Goal: Task Accomplishment & Management: Use online tool/utility

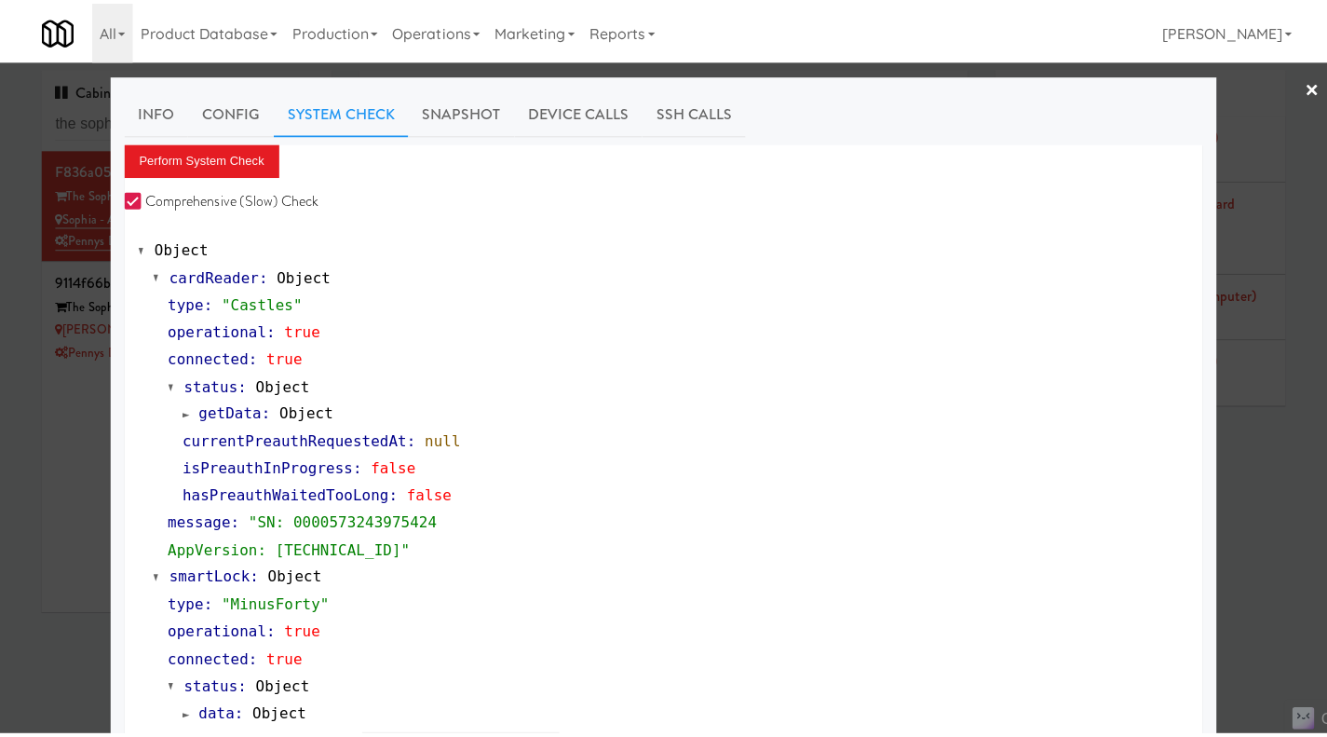
scroll to position [837, 0]
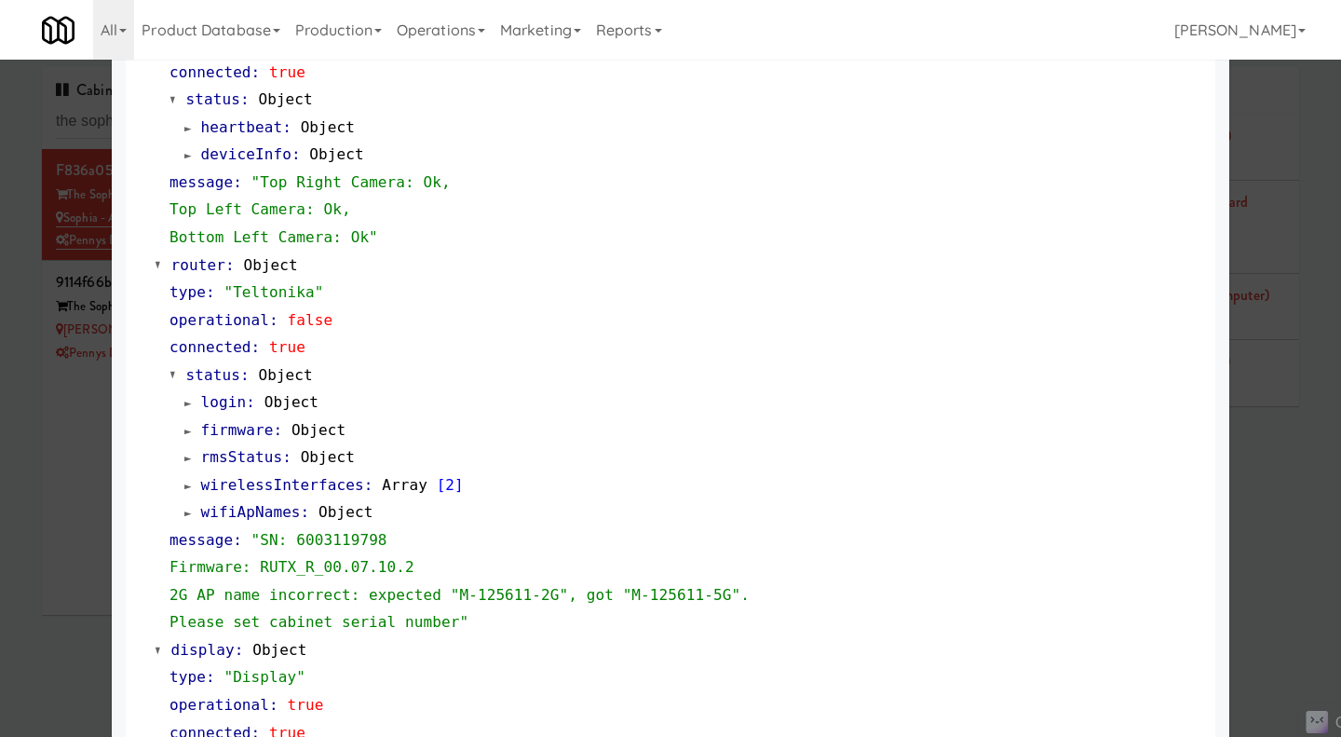
click at [1277, 441] on div at bounding box center [670, 368] width 1341 height 737
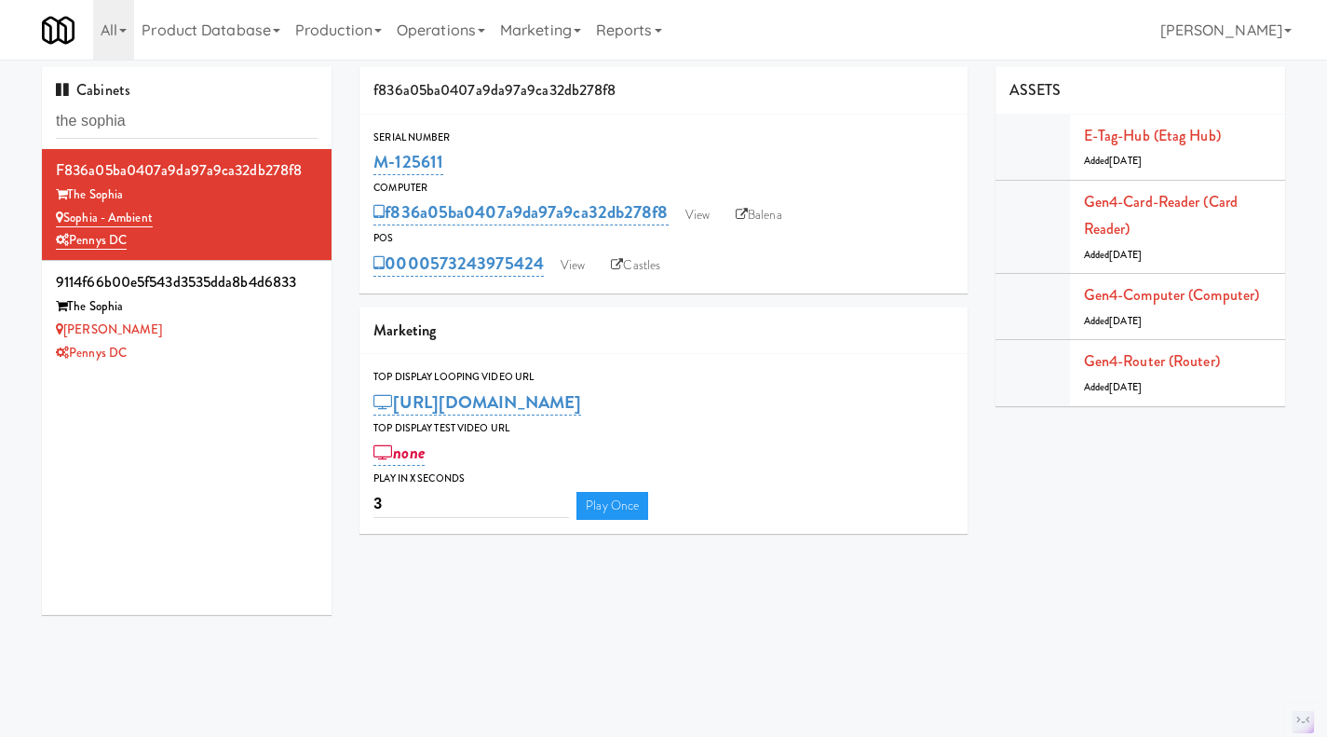
click at [237, 365] on li "9114f66b00e5f543d3535dda8b4d6833 The Sophia Sophia - Cooler Pennys DC" at bounding box center [187, 316] width 290 height 111
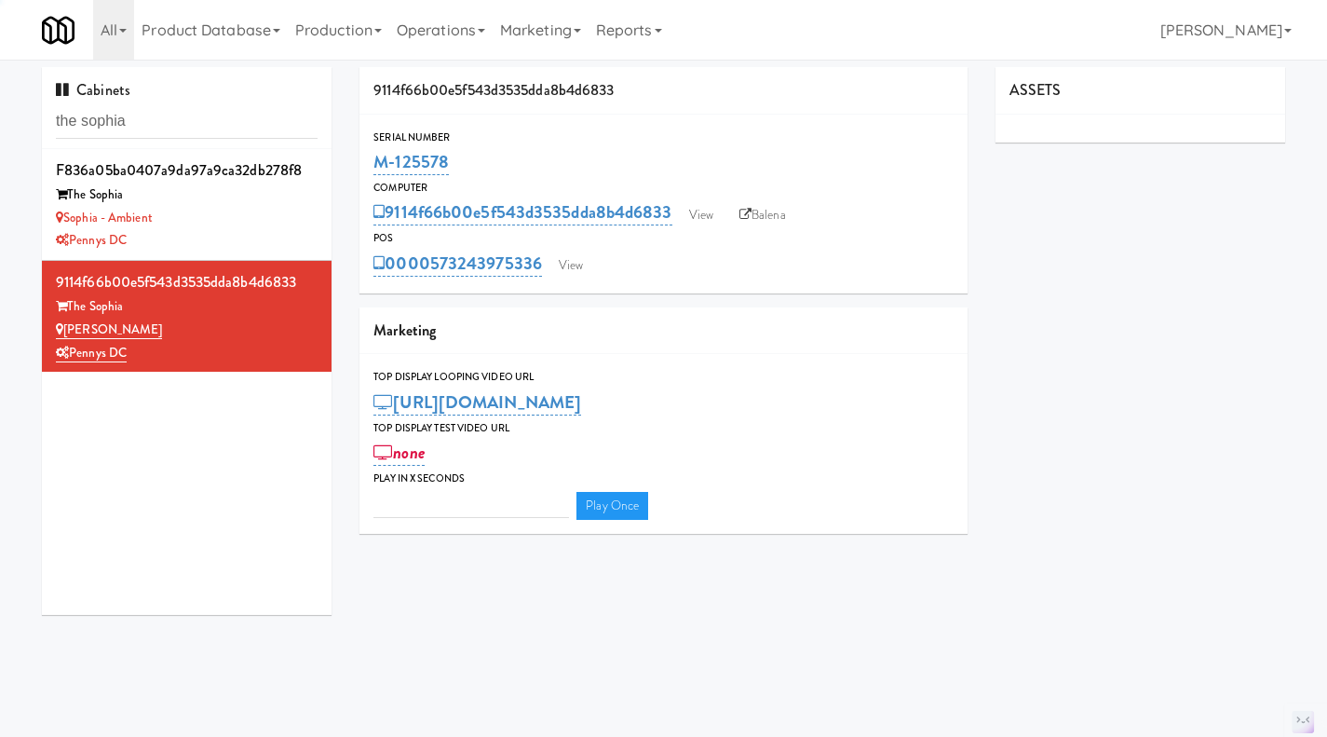
type input "3"
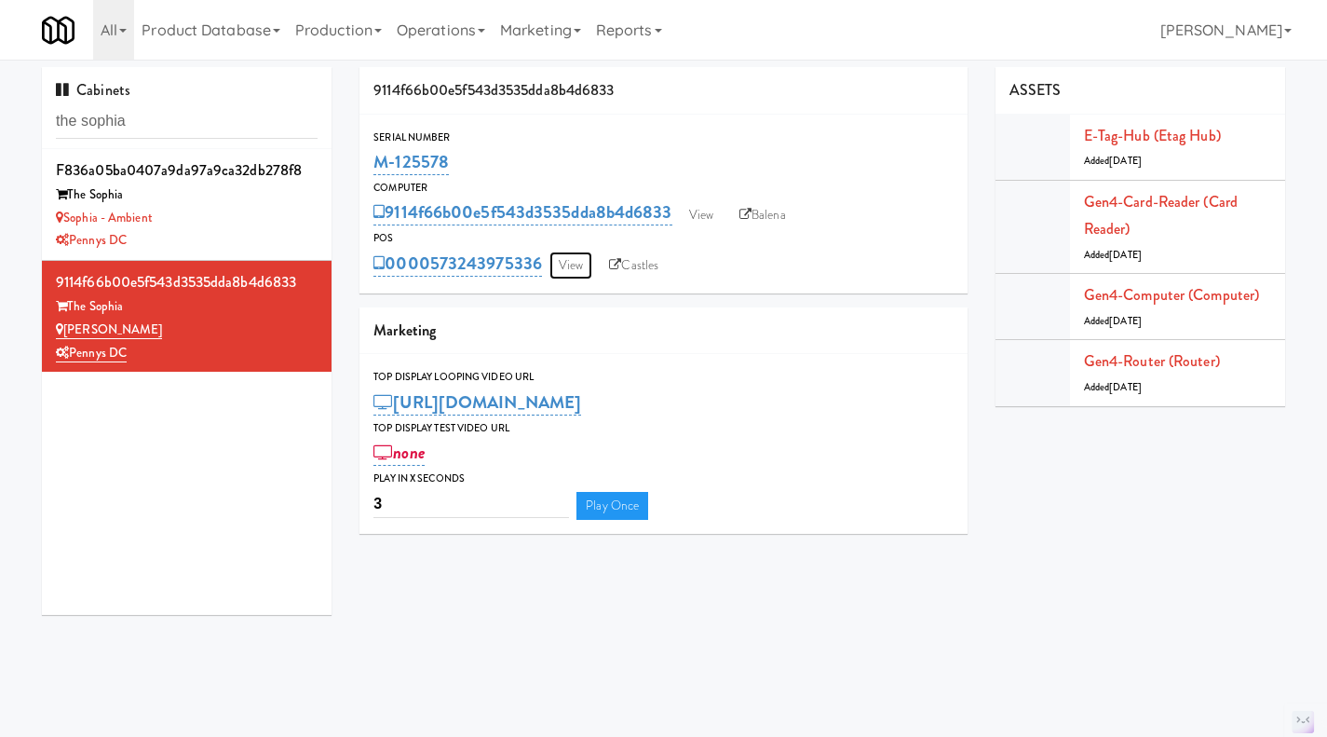
click at [582, 266] on link "View" at bounding box center [571, 265] width 43 height 28
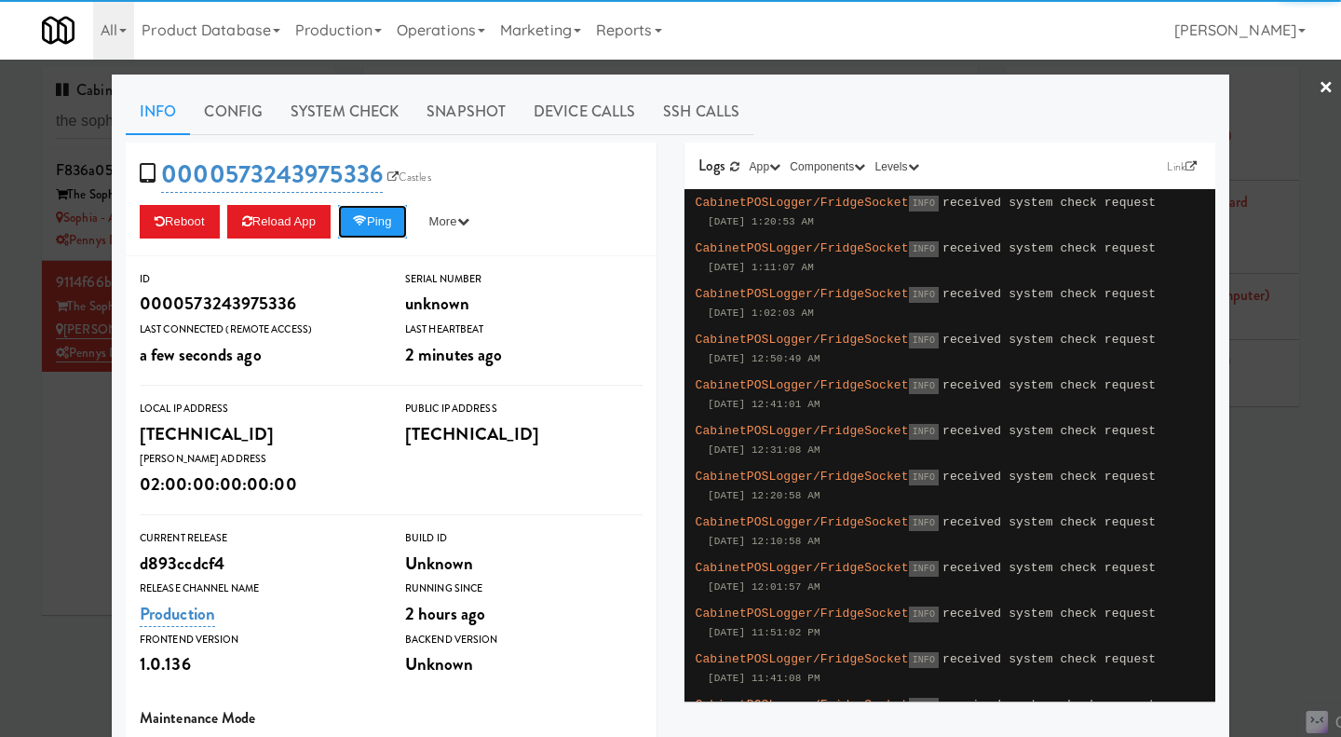
click at [369, 229] on button "Ping" at bounding box center [372, 222] width 69 height 34
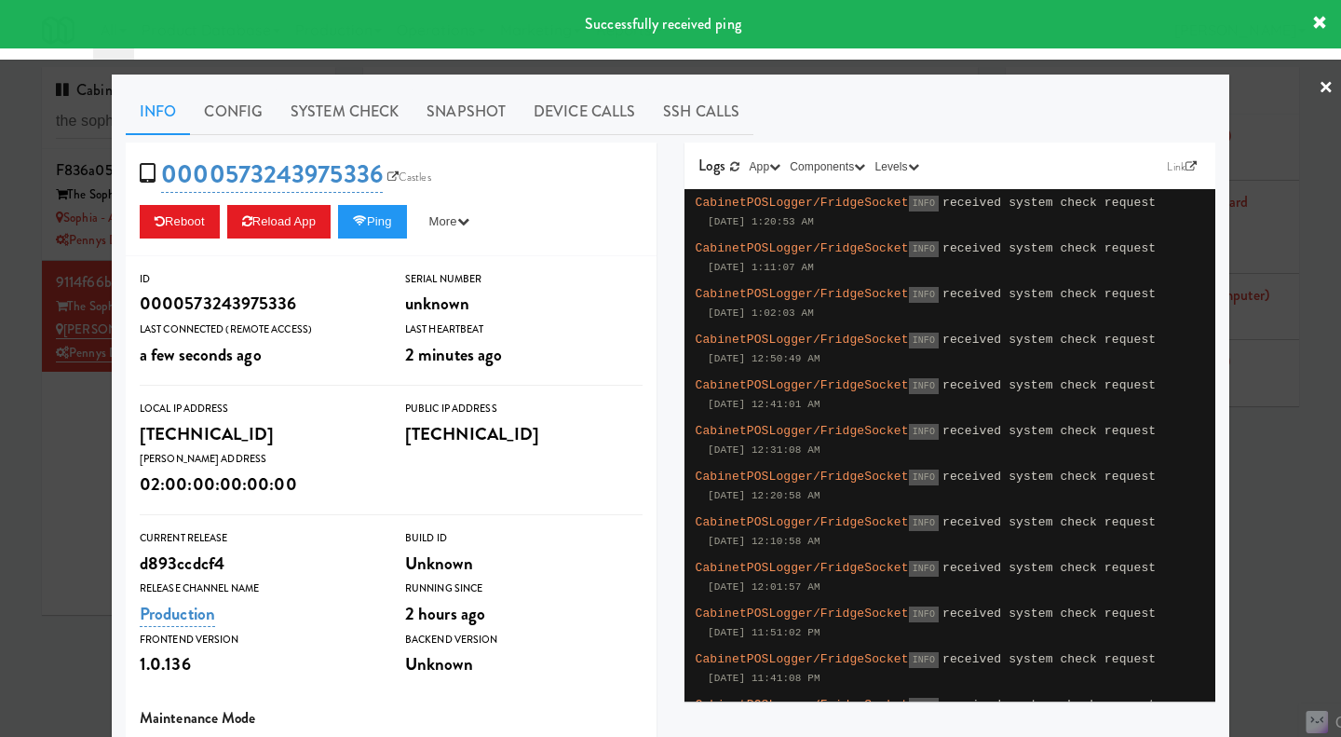
click at [353, 125] on link "System Check" at bounding box center [345, 111] width 136 height 47
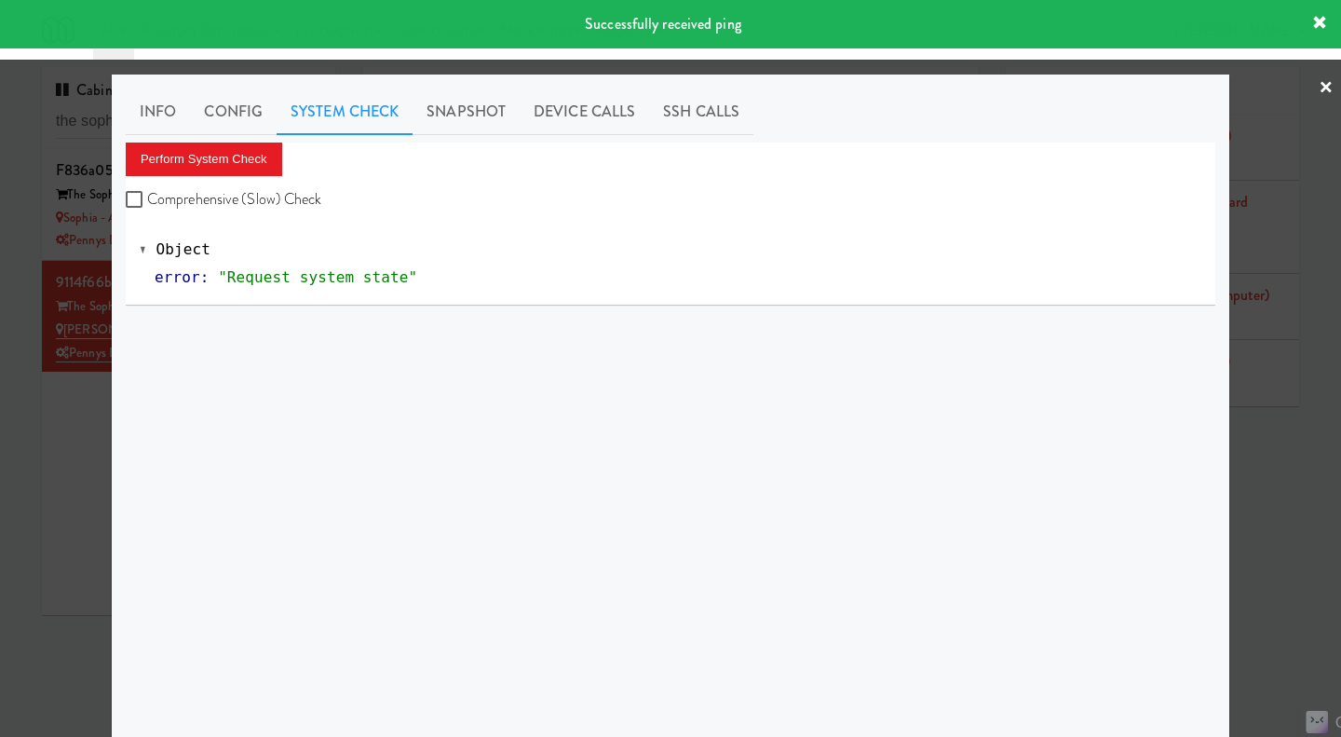
click at [266, 181] on div "Perform System Check Comprehensive (Slow) Check" at bounding box center [671, 178] width 1090 height 71
click at [267, 196] on label "Comprehensive (Slow) Check" at bounding box center [224, 199] width 197 height 28
click at [147, 196] on input "Comprehensive (Slow) Check" at bounding box center [136, 200] width 21 height 15
checkbox input "true"
click at [251, 171] on button "Perform System Check" at bounding box center [204, 160] width 156 height 34
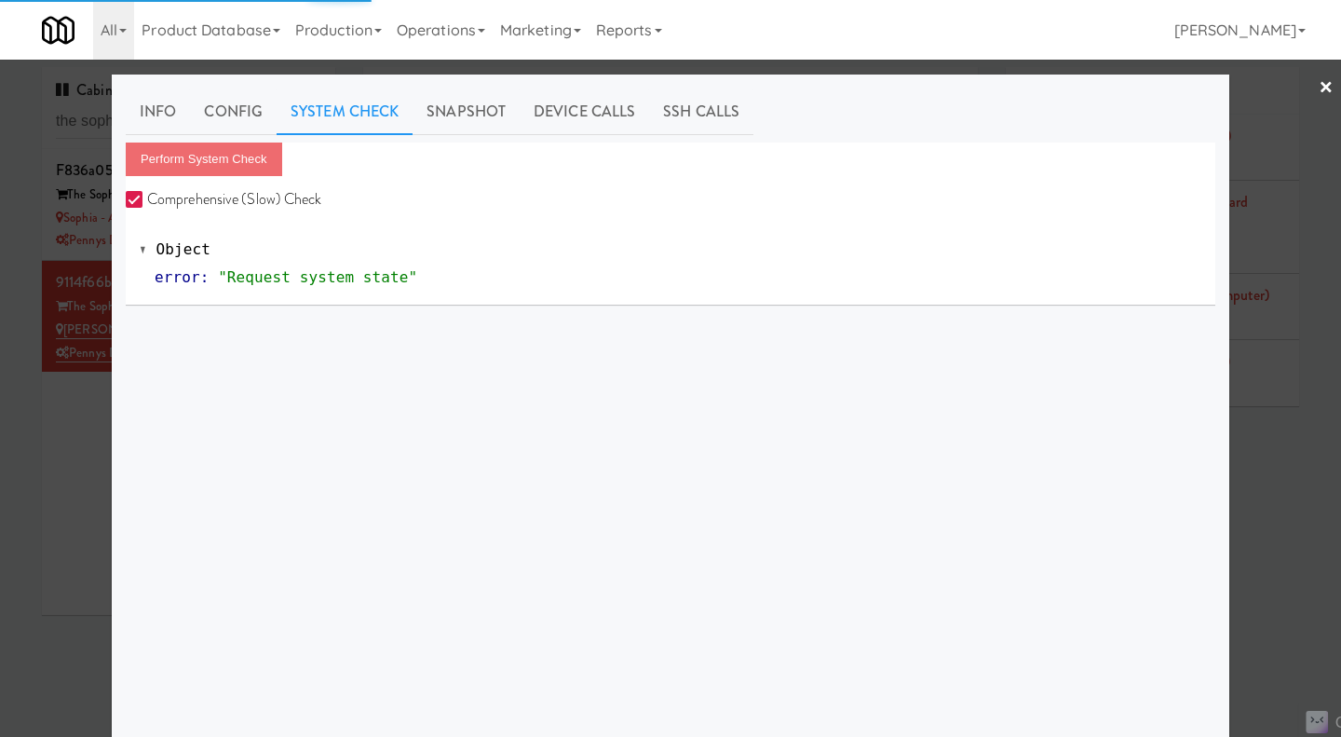
click at [86, 472] on div at bounding box center [670, 368] width 1341 height 737
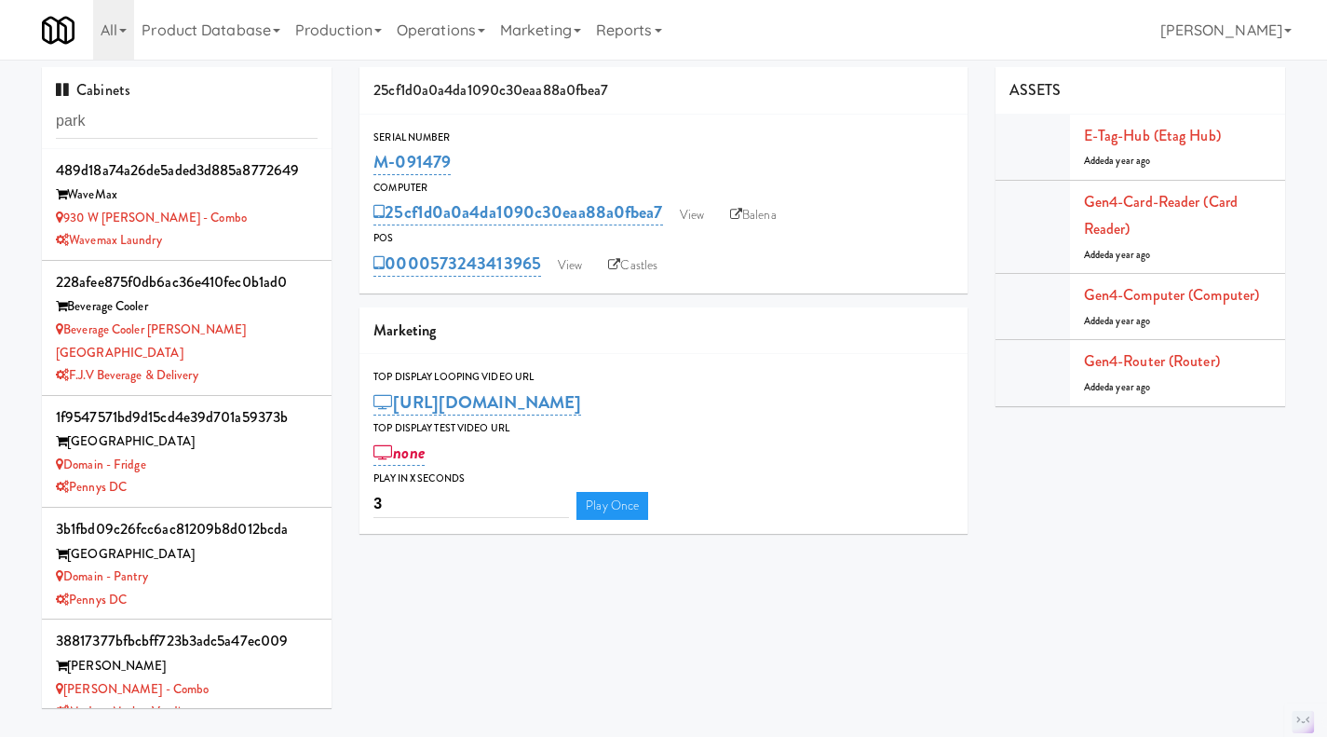
scroll to position [1, 0]
click at [180, 107] on input "park" at bounding box center [187, 120] width 262 height 34
paste input "M-114222"
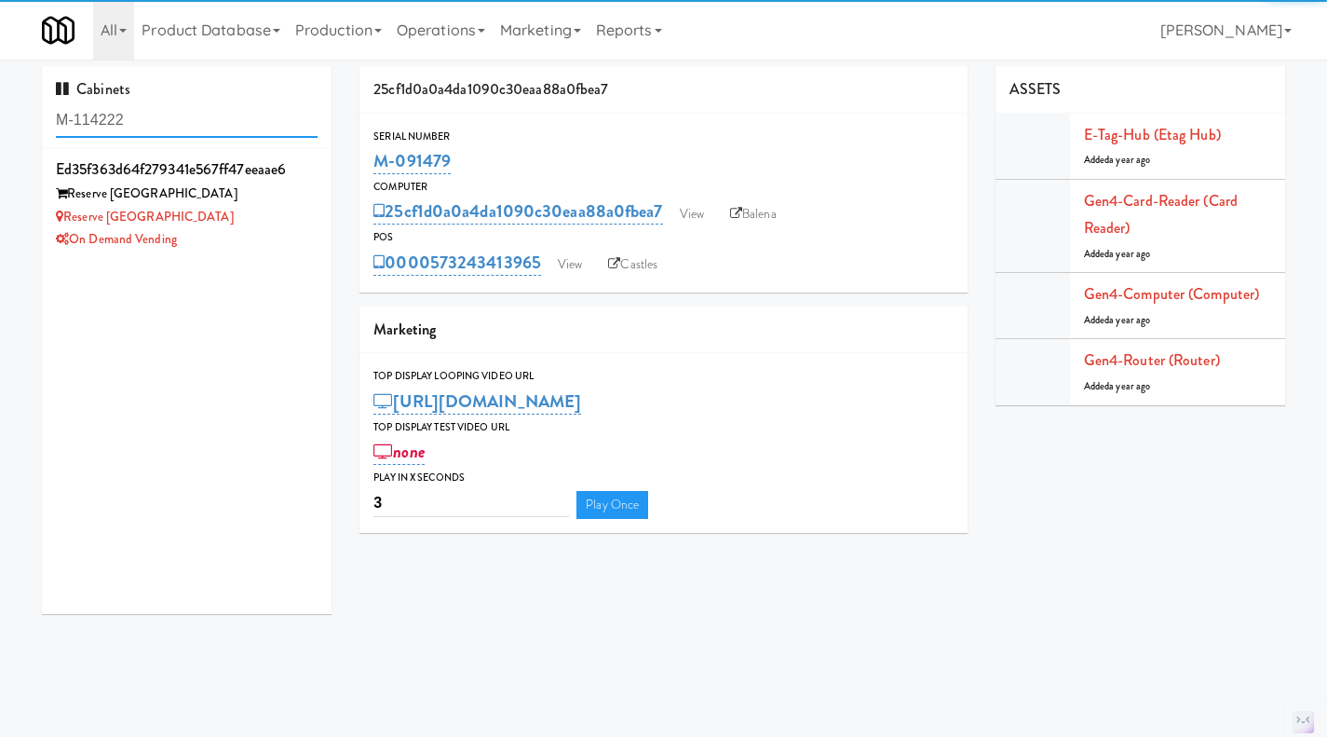
type input "M-114222"
click at [248, 225] on div "Reserve [GEOGRAPHIC_DATA]" at bounding box center [187, 217] width 262 height 23
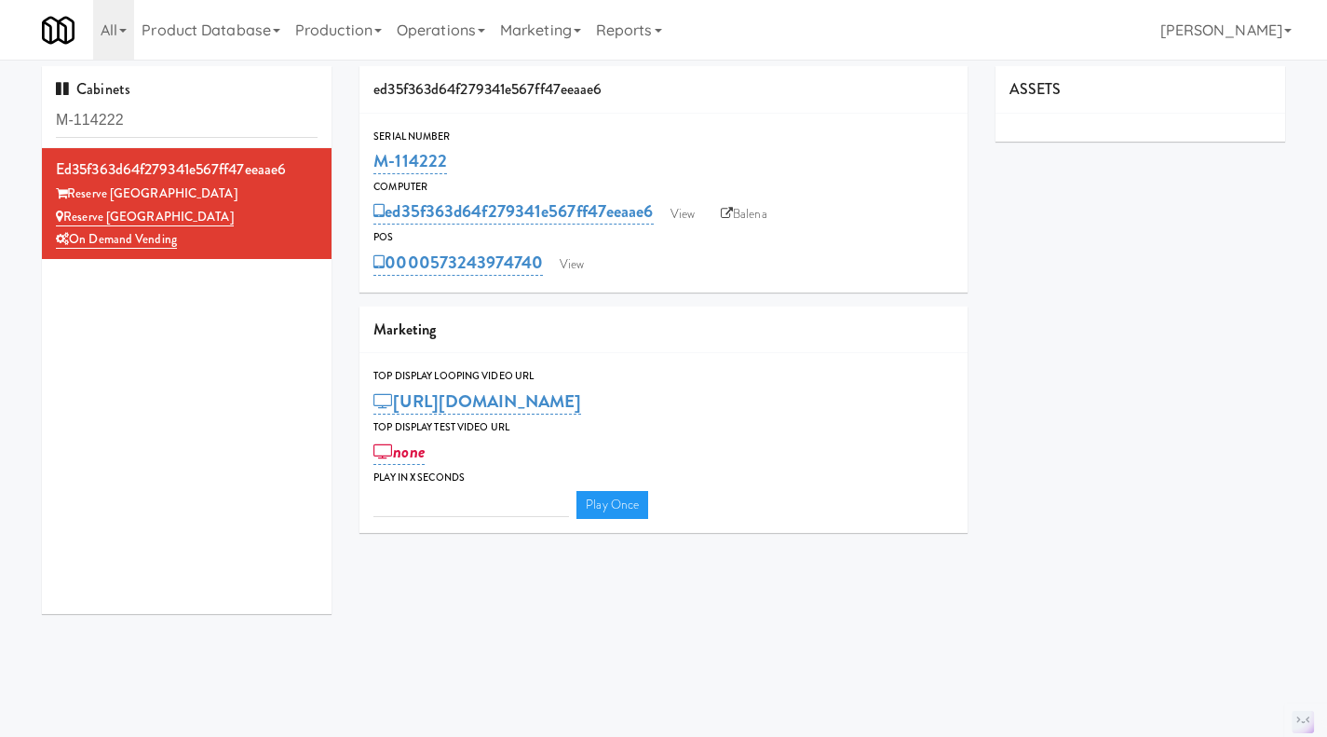
type input "3"
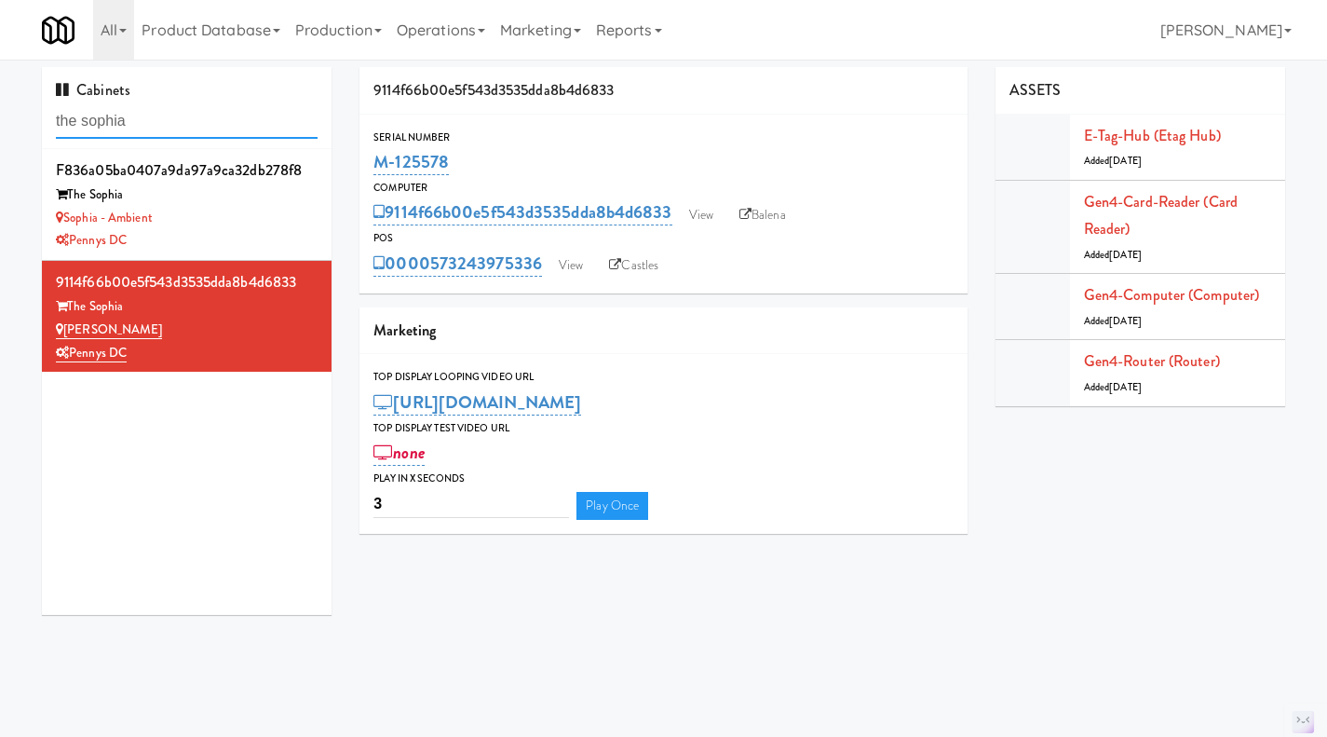
drag, startPoint x: 175, startPoint y: 138, endPoint x: 178, endPoint y: 129, distance: 9.7
click at [175, 138] on input "the sophia" at bounding box center [187, 121] width 262 height 34
click at [175, 126] on input "the sophia" at bounding box center [187, 121] width 262 height 34
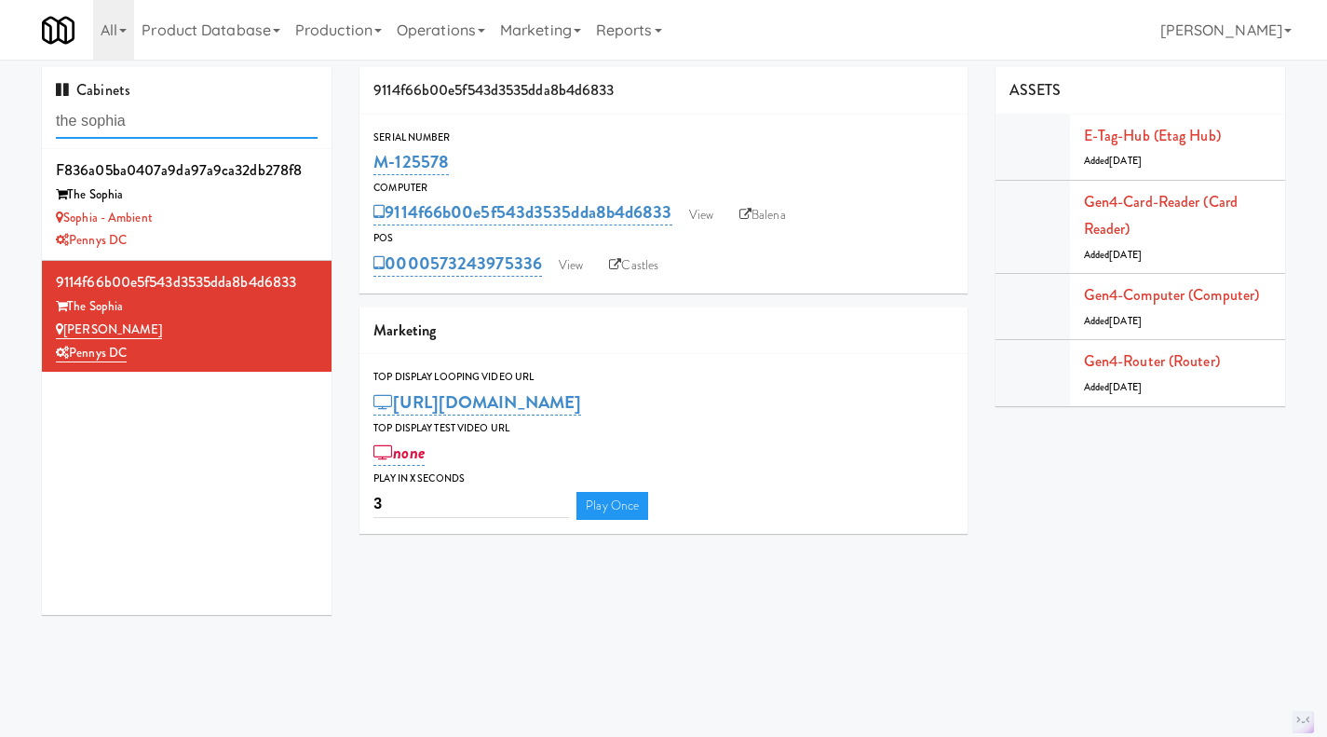
paste input "M-114222"
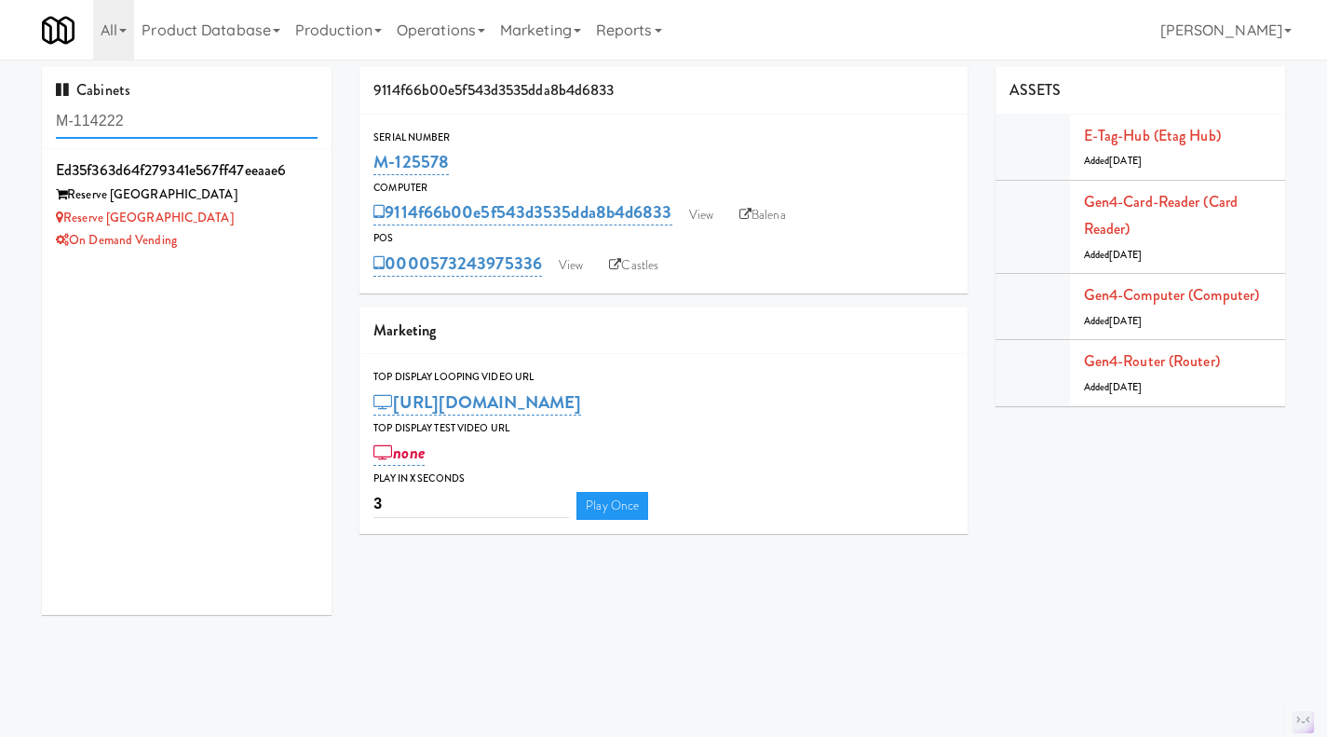
type input "M-114222"
click at [258, 213] on div "Reserve [GEOGRAPHIC_DATA]" at bounding box center [187, 218] width 262 height 23
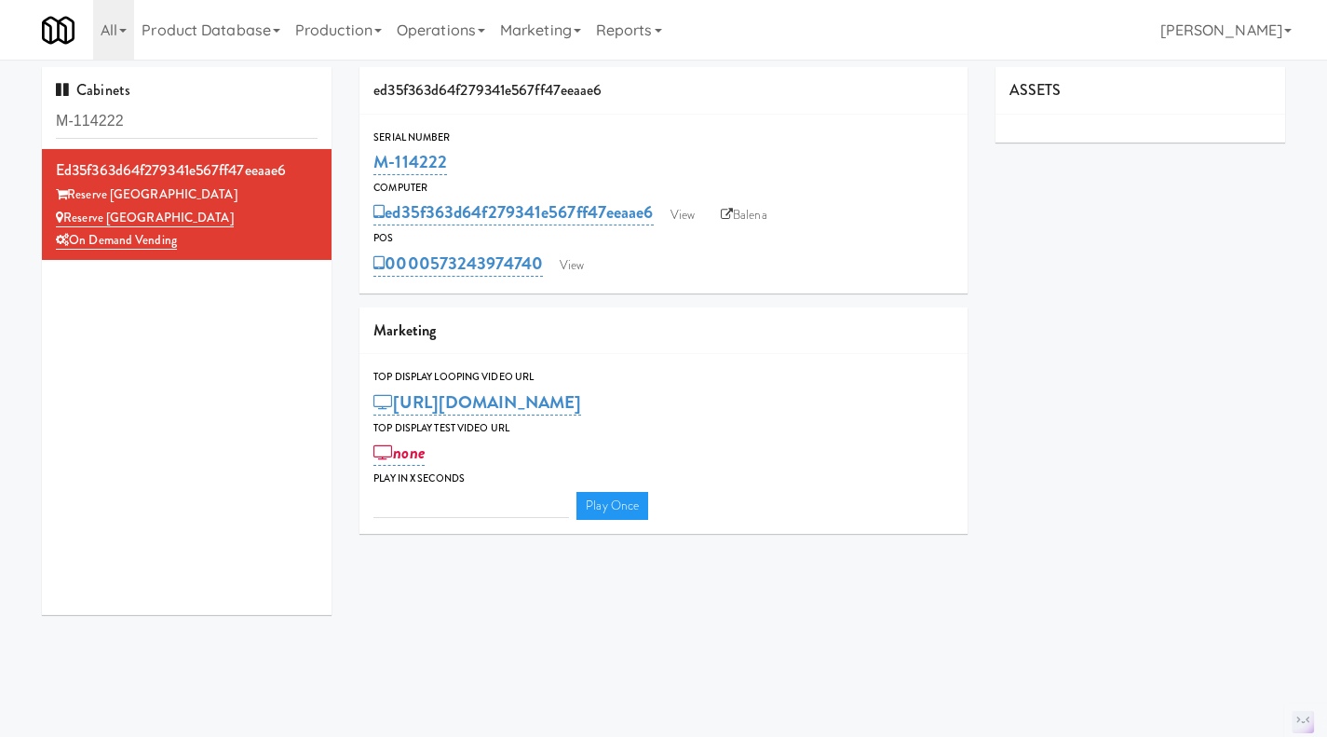
type input "3"
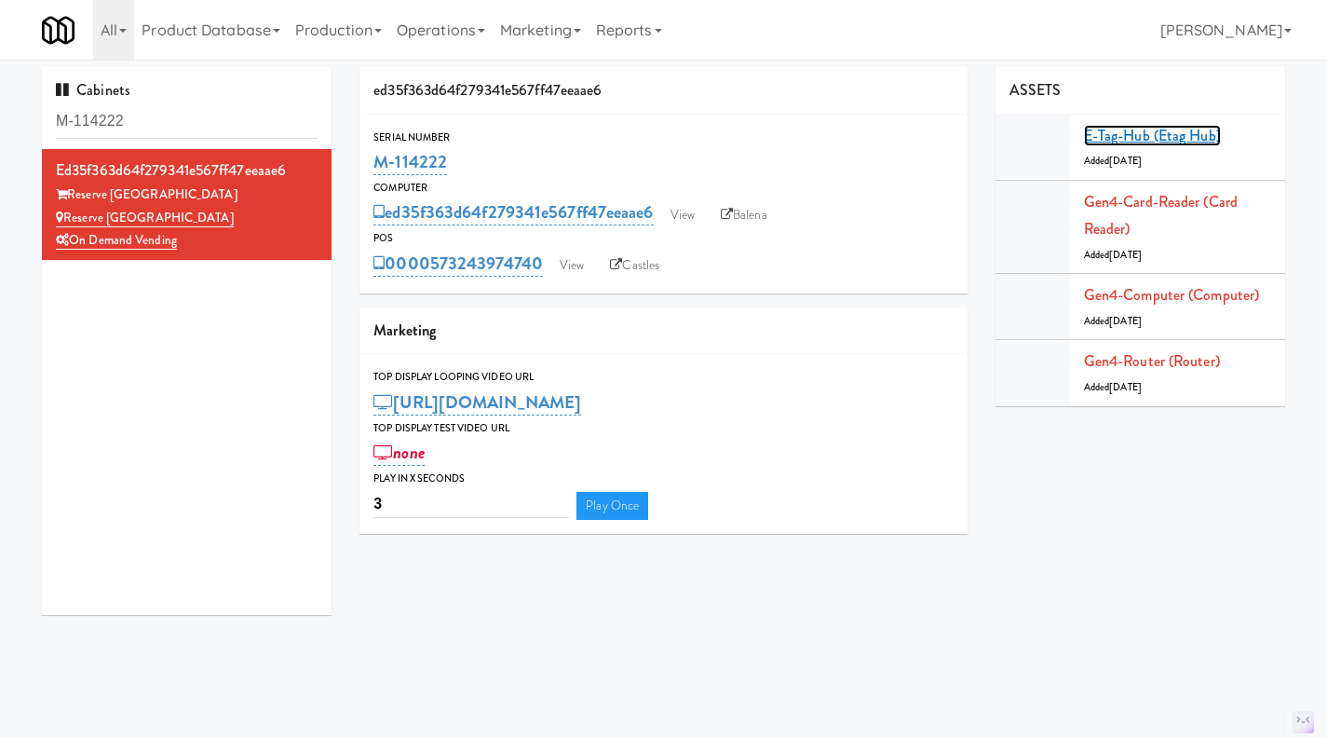
click at [1119, 129] on link "E-tag-hub (Etag Hub)" at bounding box center [1152, 135] width 137 height 21
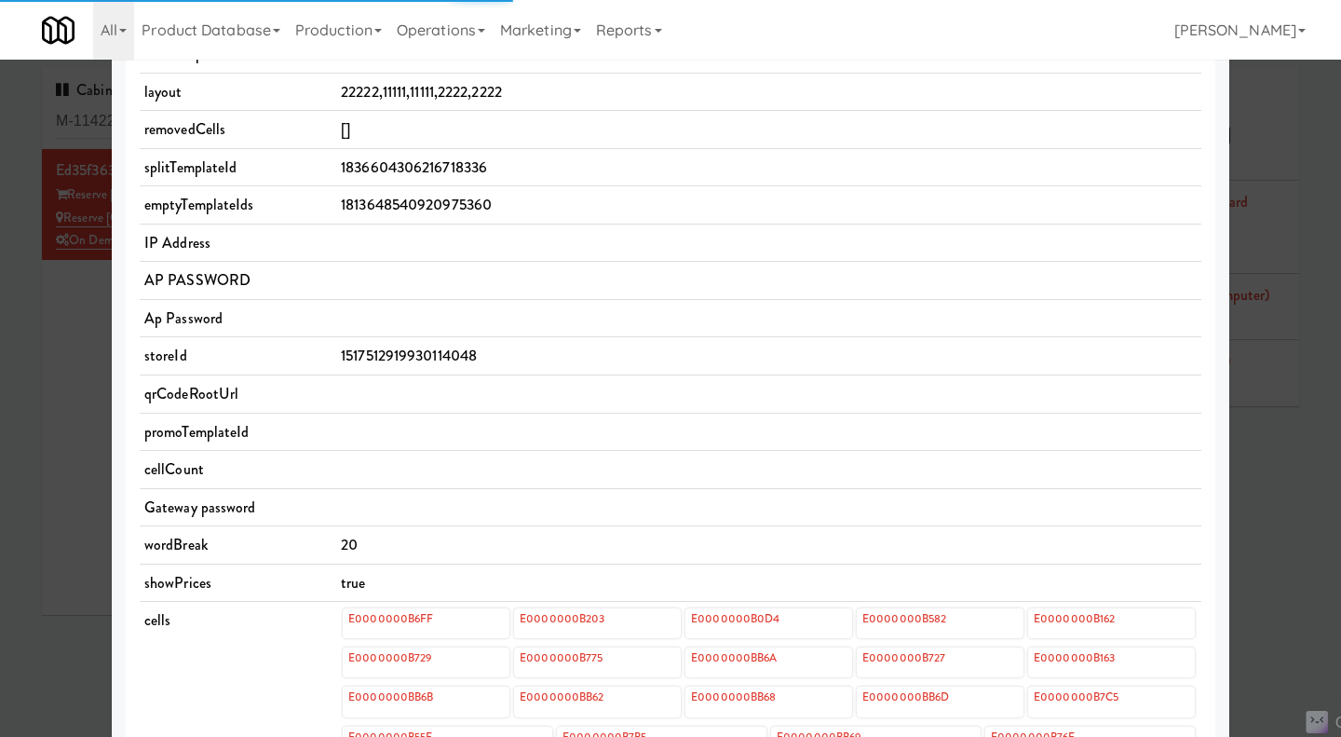
scroll to position [322, 0]
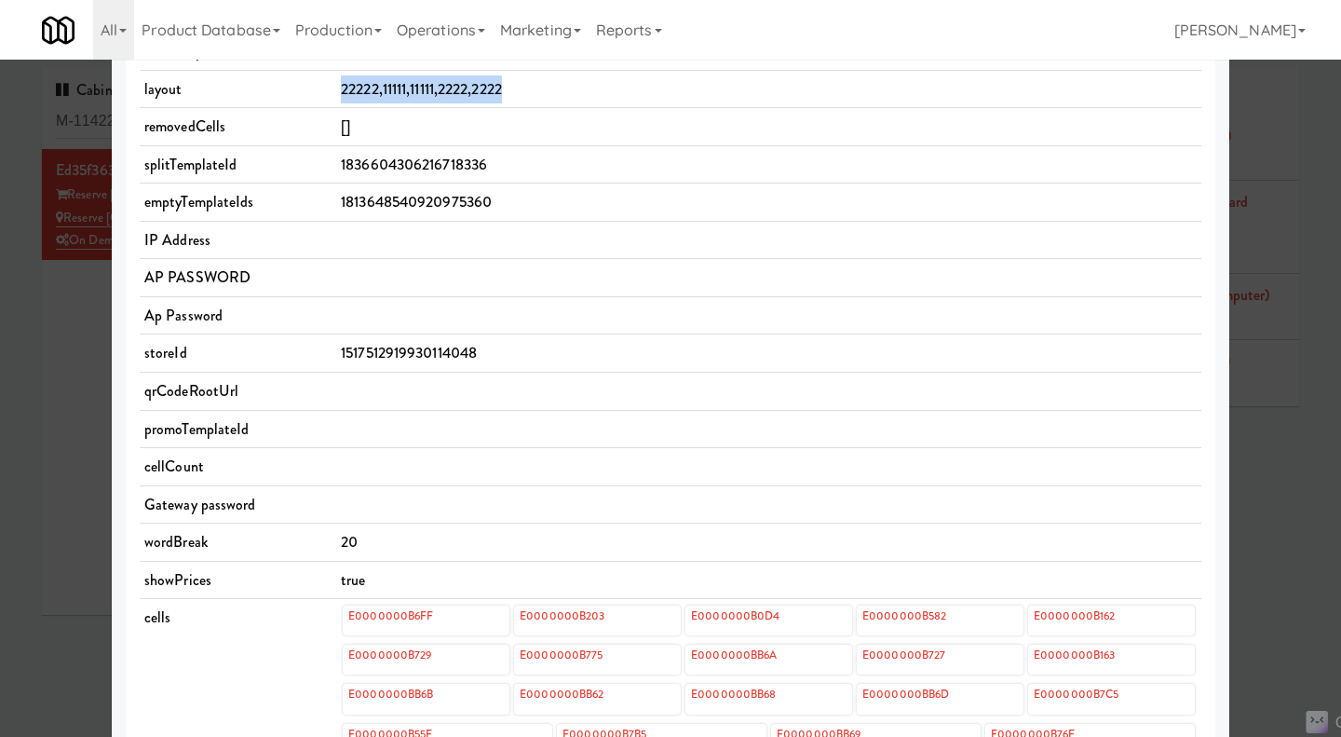
drag, startPoint x: 533, startPoint y: 88, endPoint x: 338, endPoint y: 97, distance: 194.8
click at [338, 97] on td "22222,11111,11111,2222,2222" at bounding box center [768, 89] width 865 height 38
copy span "22222,11111,11111,2222,2222"
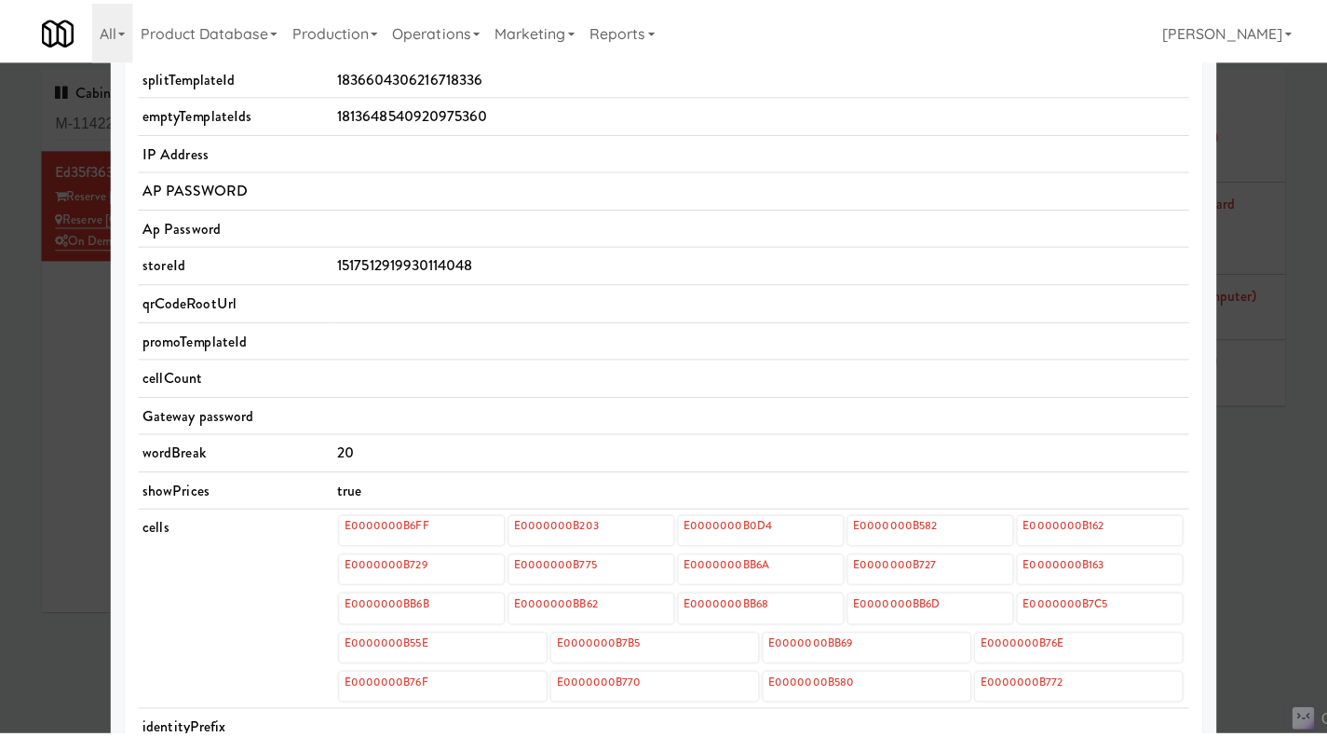
scroll to position [509, 0]
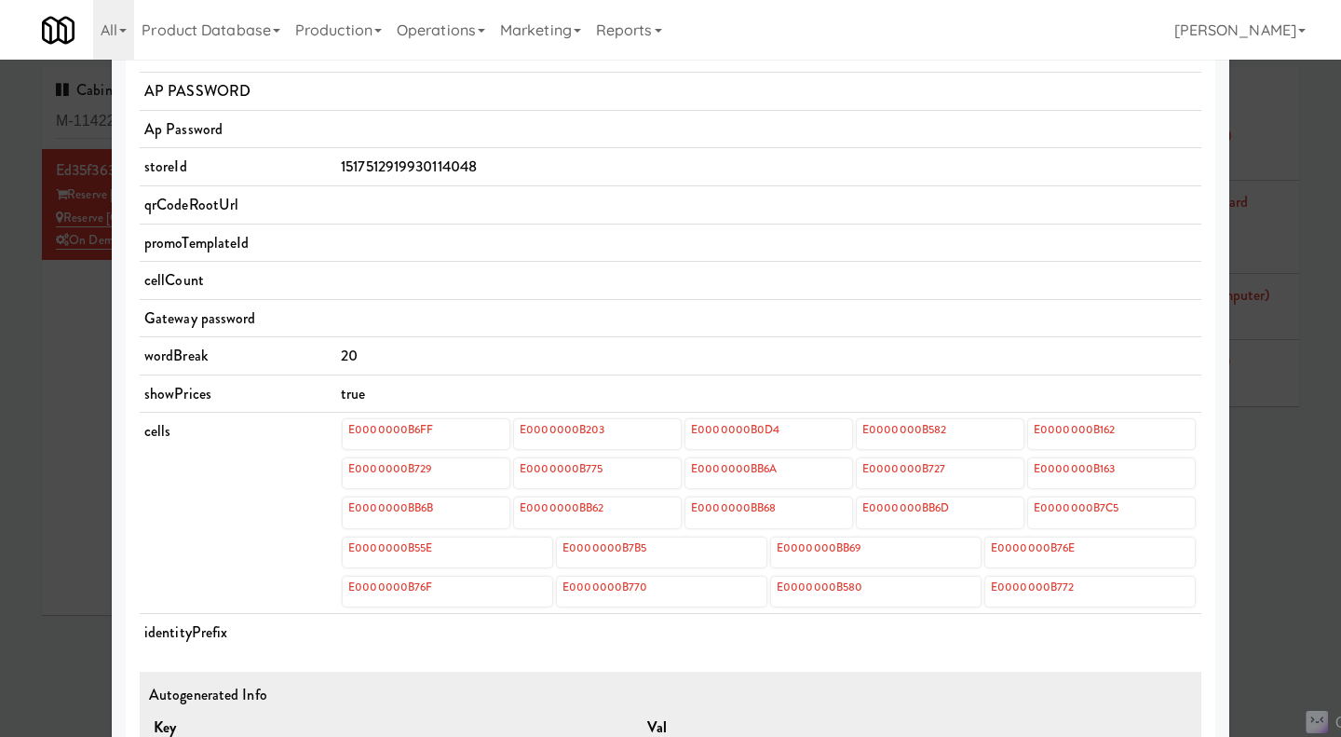
click at [1318, 177] on div at bounding box center [670, 368] width 1341 height 737
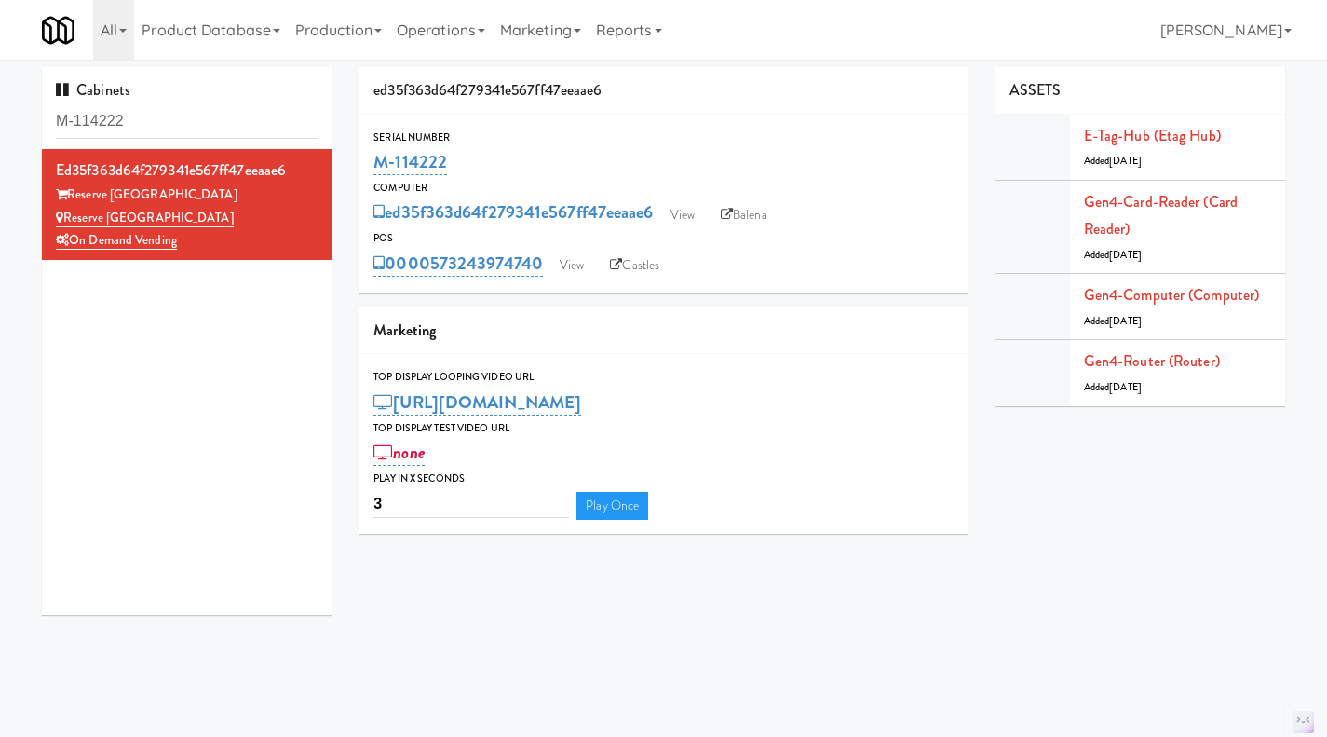
click at [166, 121] on input "M-114222" at bounding box center [187, 121] width 262 height 34
click at [166, 121] on input "M-114222" at bounding box center [187, 120] width 262 height 34
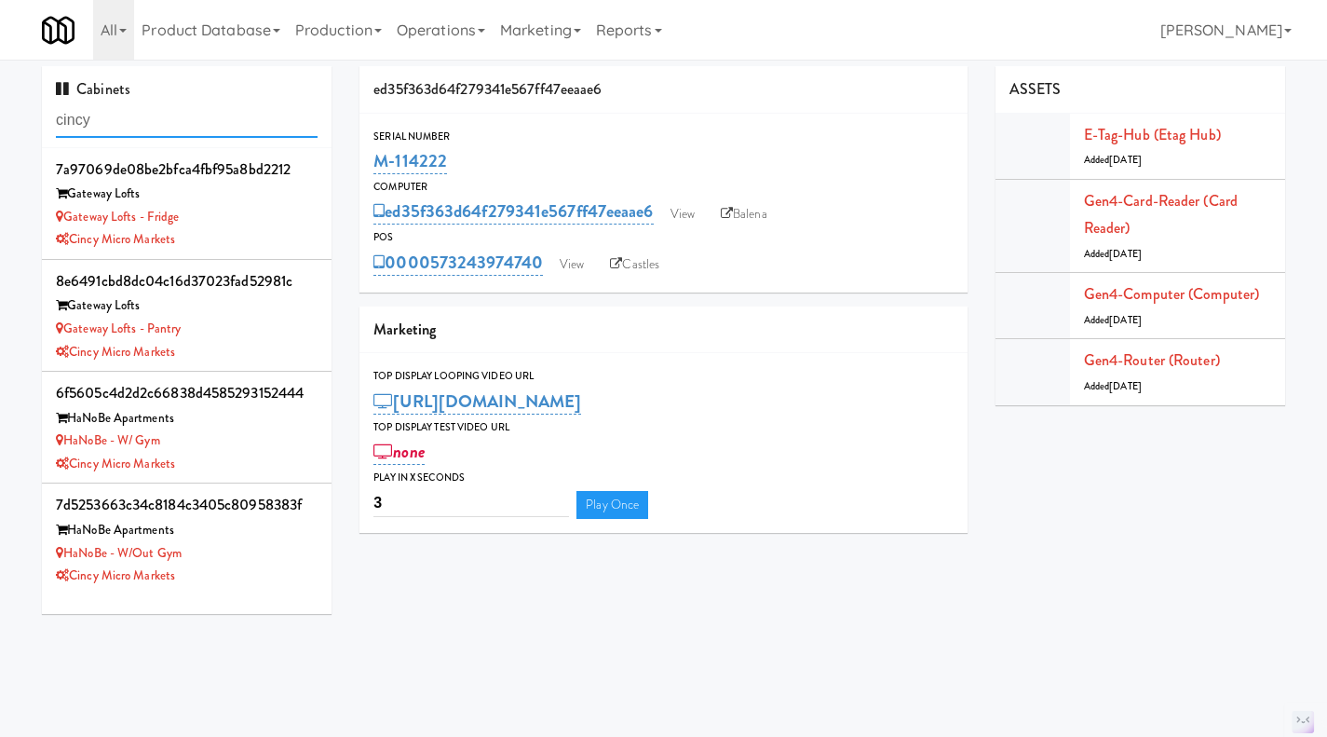
click at [176, 119] on input "cincy" at bounding box center [187, 120] width 262 height 34
paste input "M-126986"
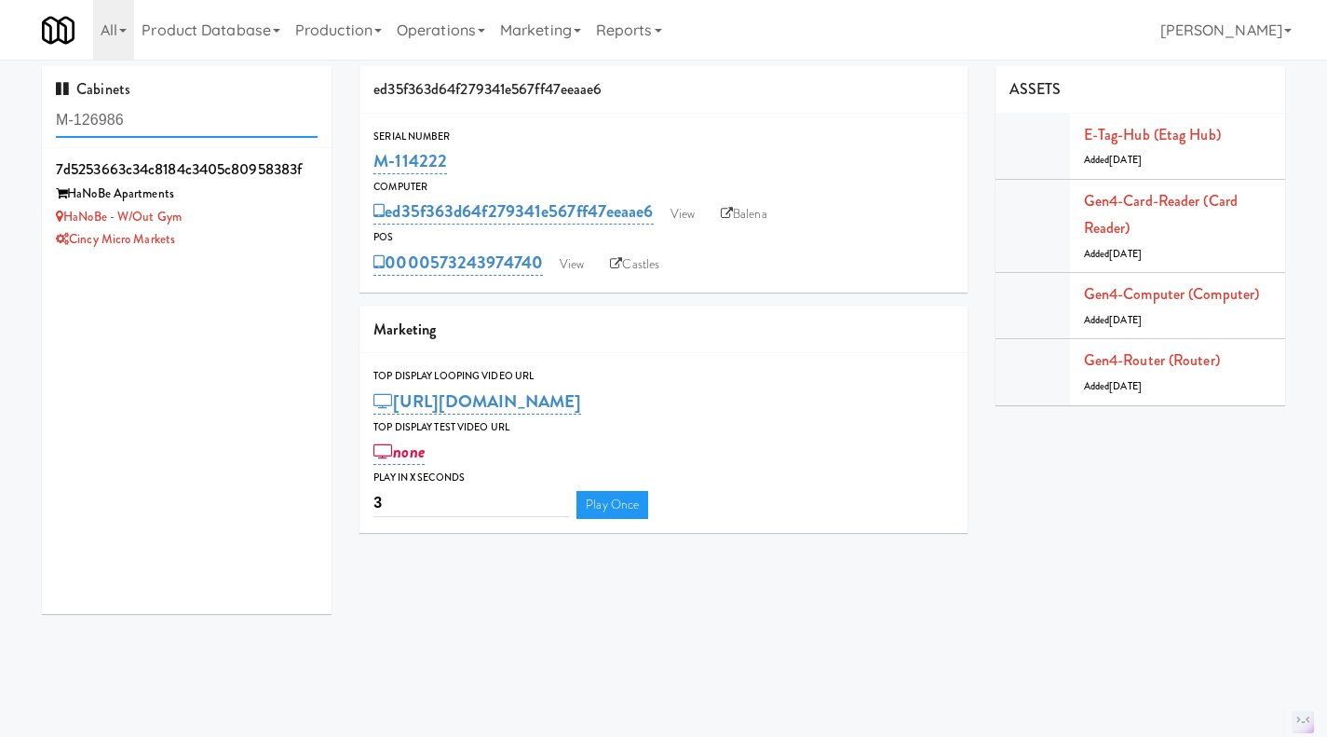
type input "M-126986"
drag, startPoint x: 195, startPoint y: 239, endPoint x: 69, endPoint y: 220, distance: 127.3
click at [69, 220] on div "7d5253663c34c8184c3405c80958383f HaNoBe Apartments HaNoBe - w/out Gym Cincy Mic…" at bounding box center [187, 204] width 262 height 96
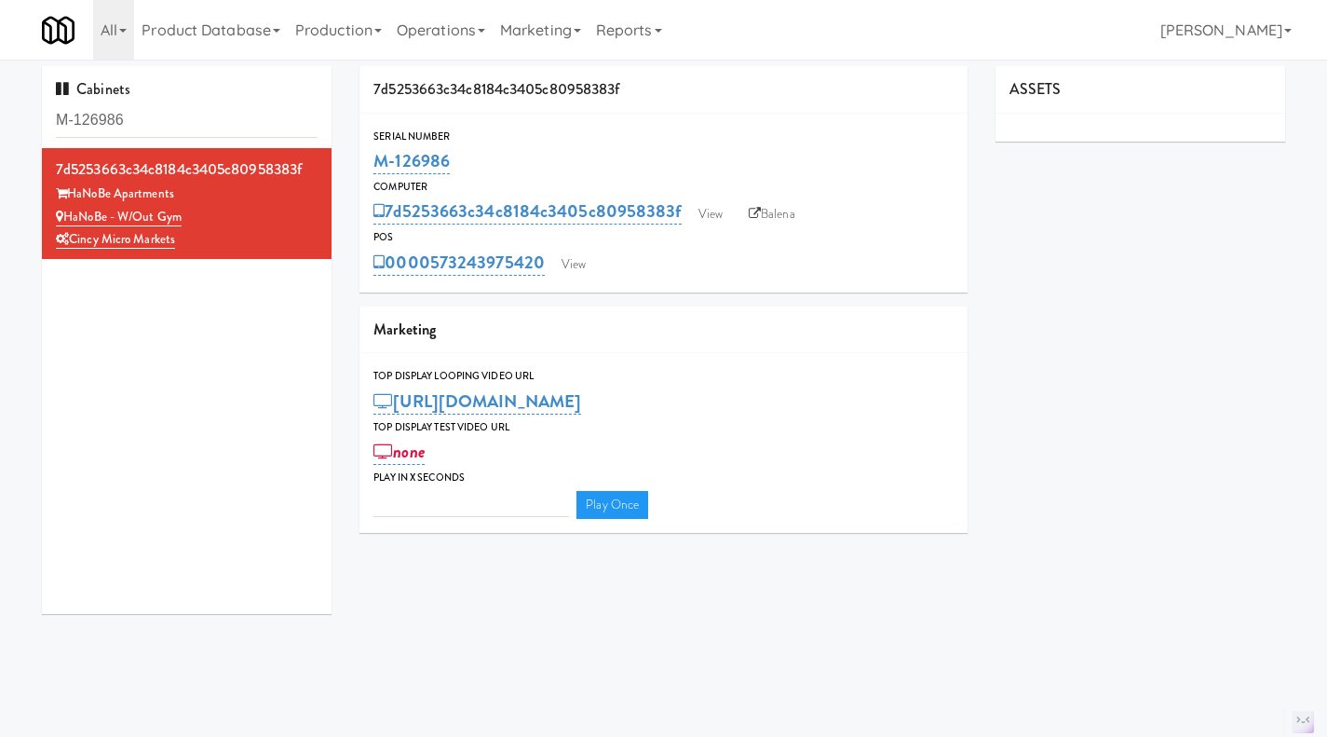
type input "3"
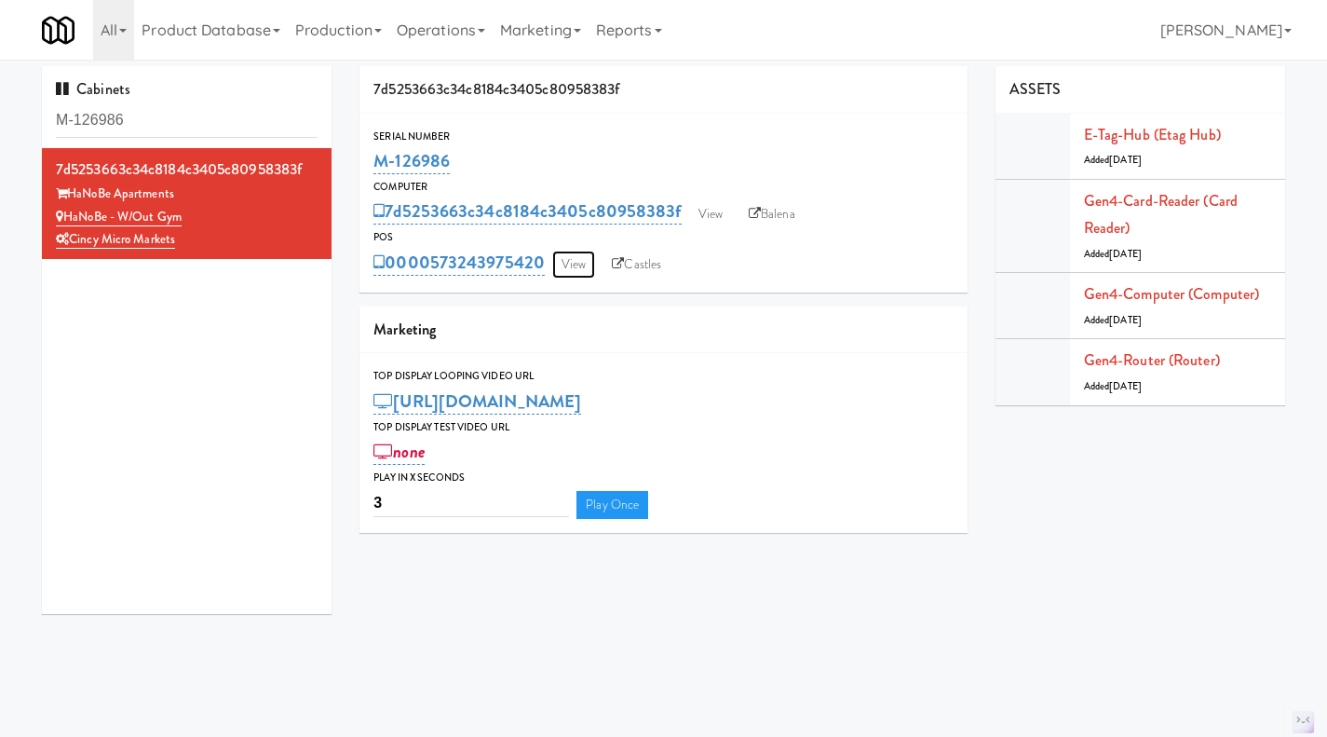
click at [580, 266] on link "View" at bounding box center [573, 265] width 43 height 28
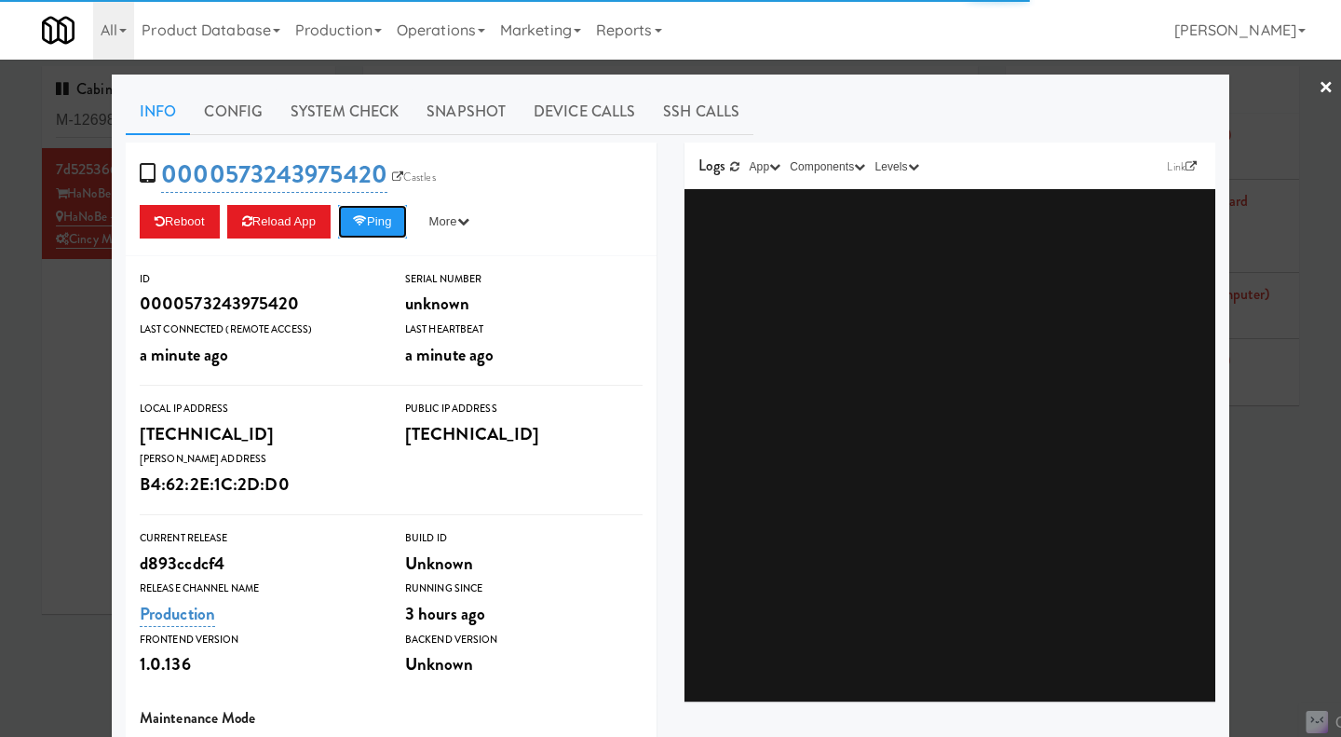
click at [373, 224] on button "Ping" at bounding box center [372, 222] width 69 height 34
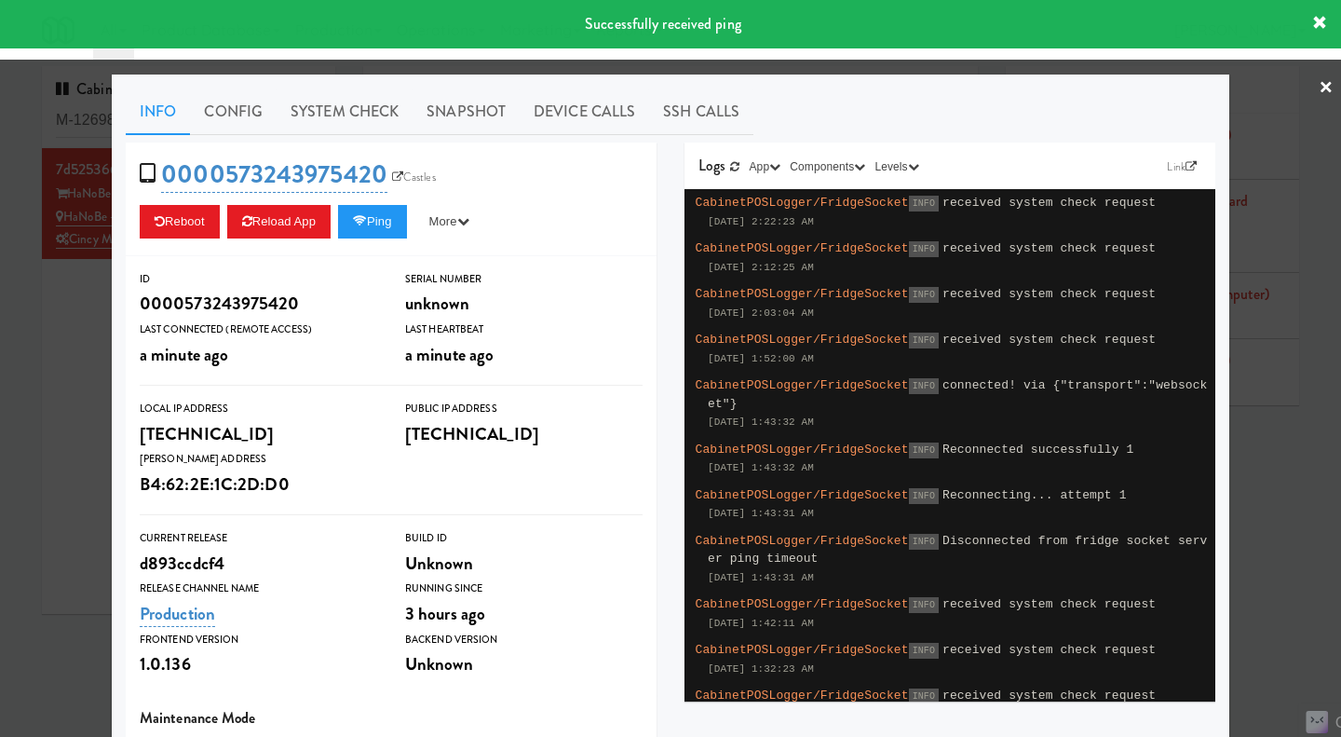
drag, startPoint x: 351, startPoint y: 109, endPoint x: 355, endPoint y: 94, distance: 15.4
click at [355, 99] on link "System Check" at bounding box center [345, 111] width 136 height 47
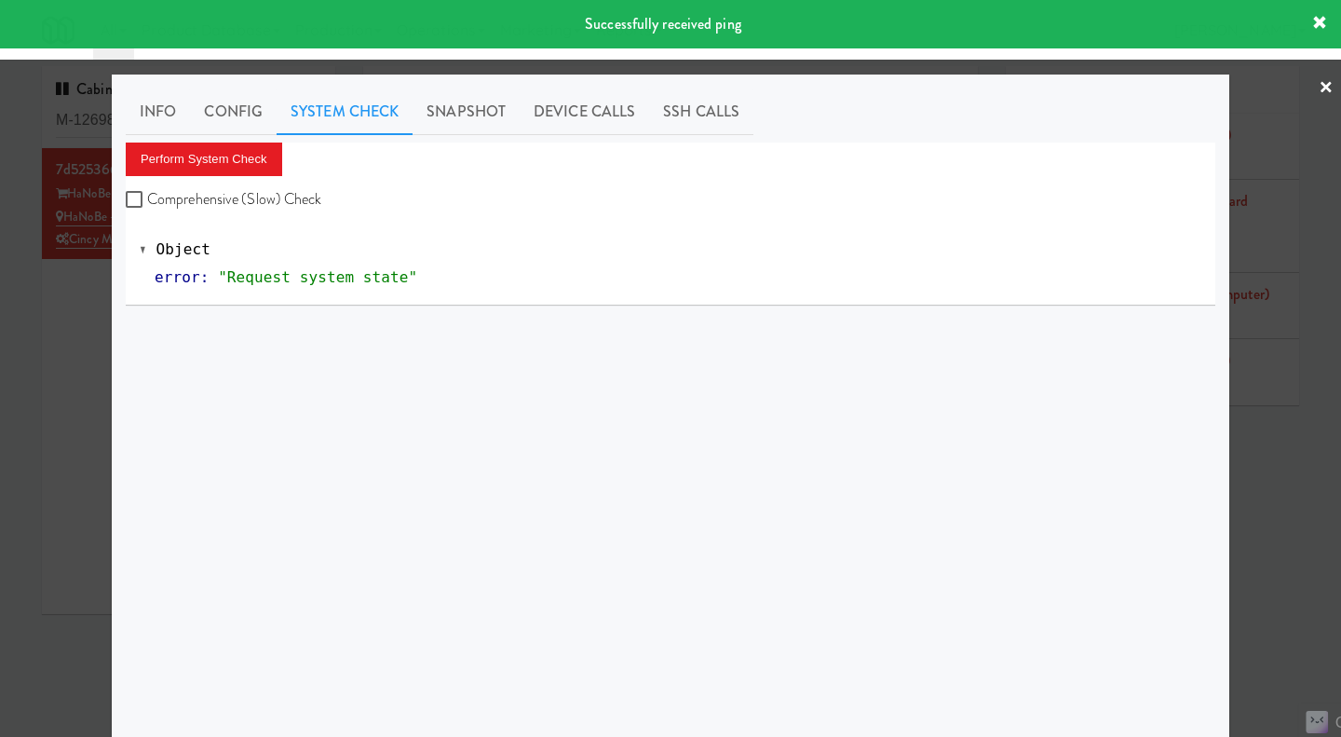
click at [278, 202] on label "Comprehensive (Slow) Check" at bounding box center [224, 199] width 197 height 28
click at [147, 202] on input "Comprehensive (Slow) Check" at bounding box center [136, 200] width 21 height 15
checkbox input "true"
click at [250, 164] on button "Perform System Check" at bounding box center [204, 160] width 156 height 34
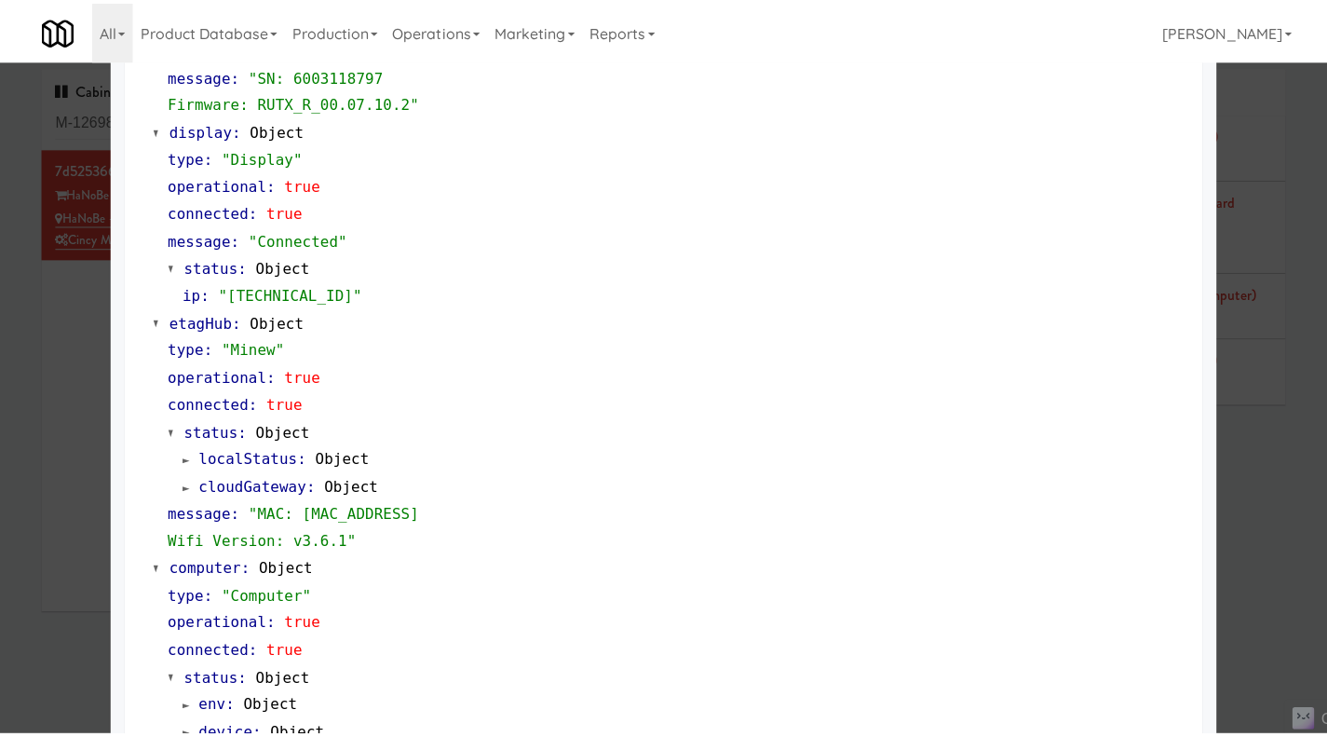
scroll to position [1302, 0]
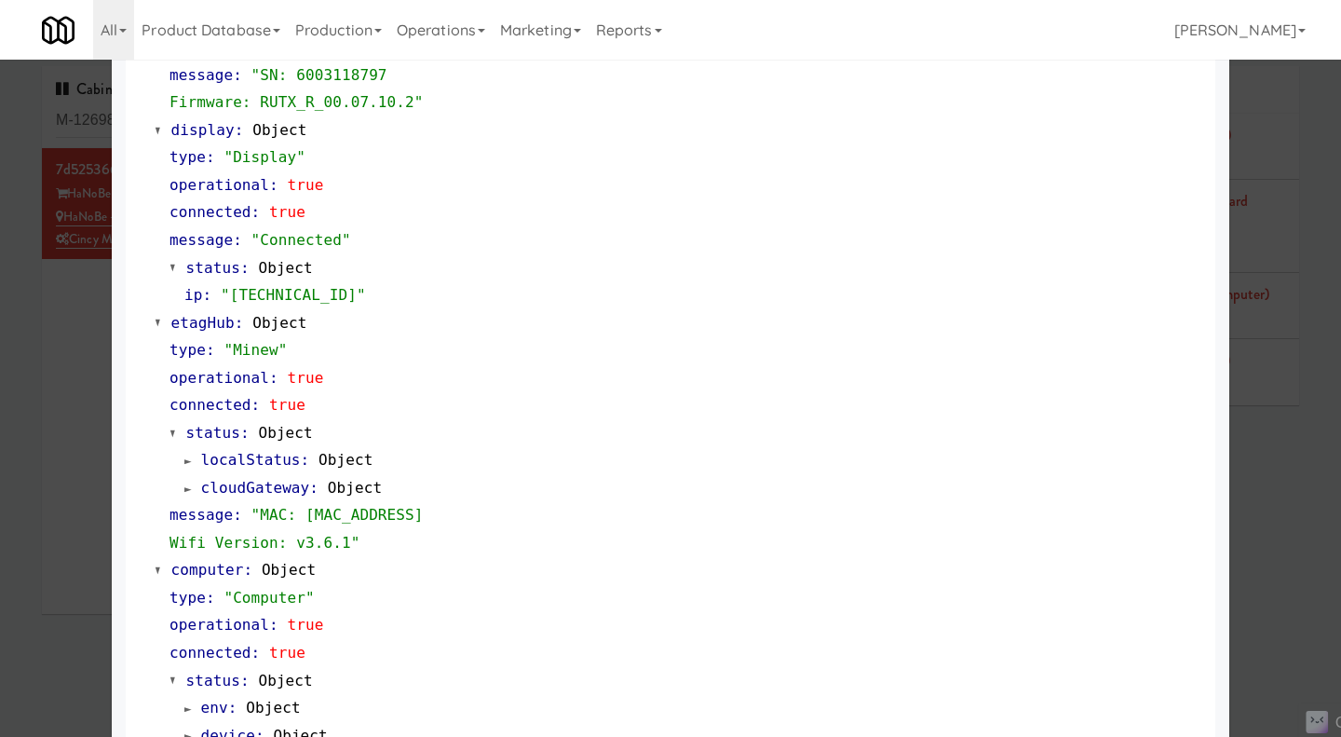
click at [86, 123] on div at bounding box center [670, 368] width 1341 height 737
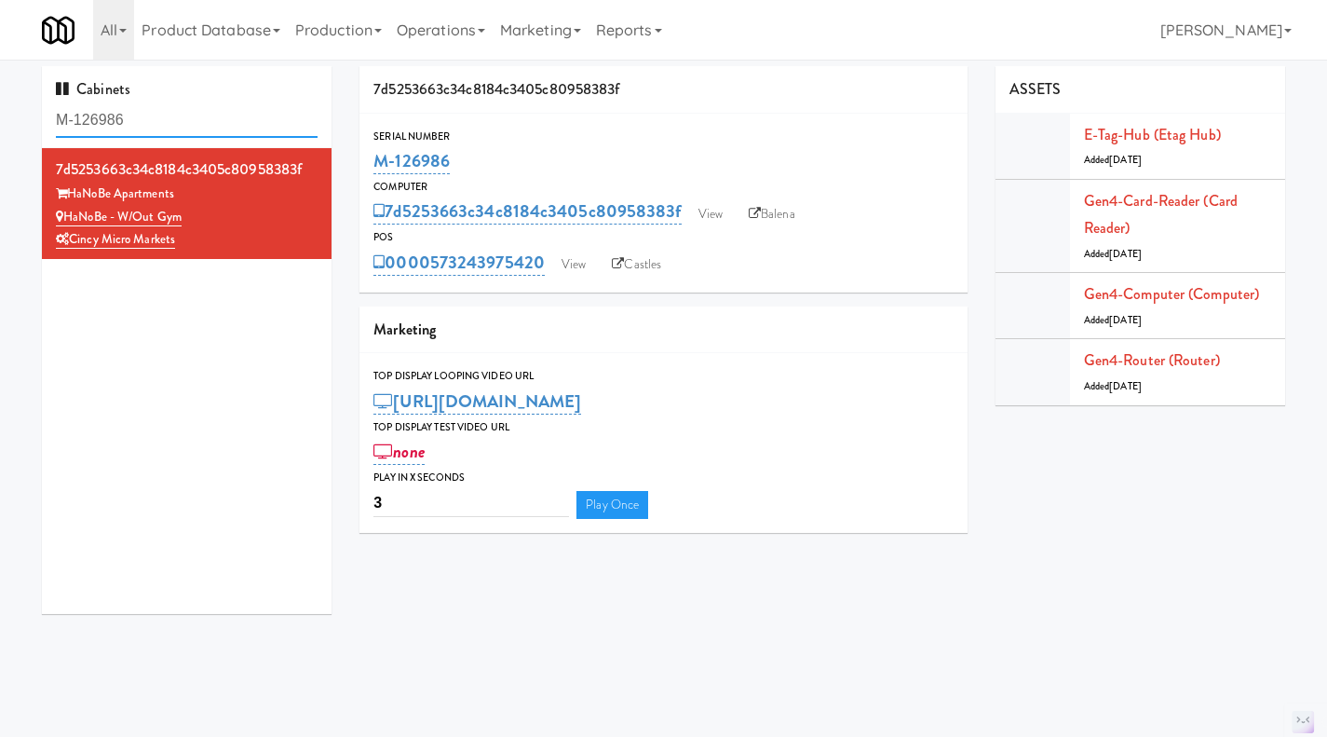
drag, startPoint x: 71, startPoint y: 124, endPoint x: 48, endPoint y: 122, distance: 23.4
click at [48, 122] on div "Cabinets M-126986" at bounding box center [187, 107] width 290 height 82
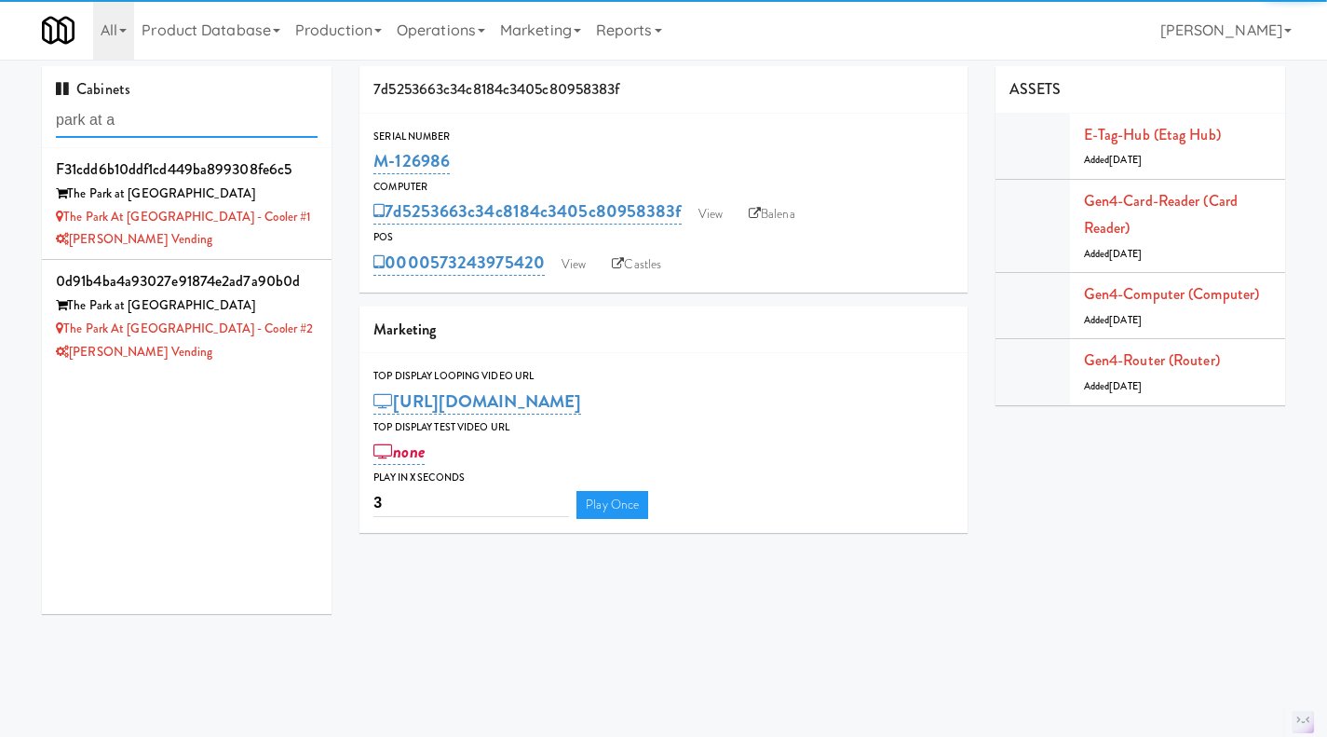
type input "park at a"
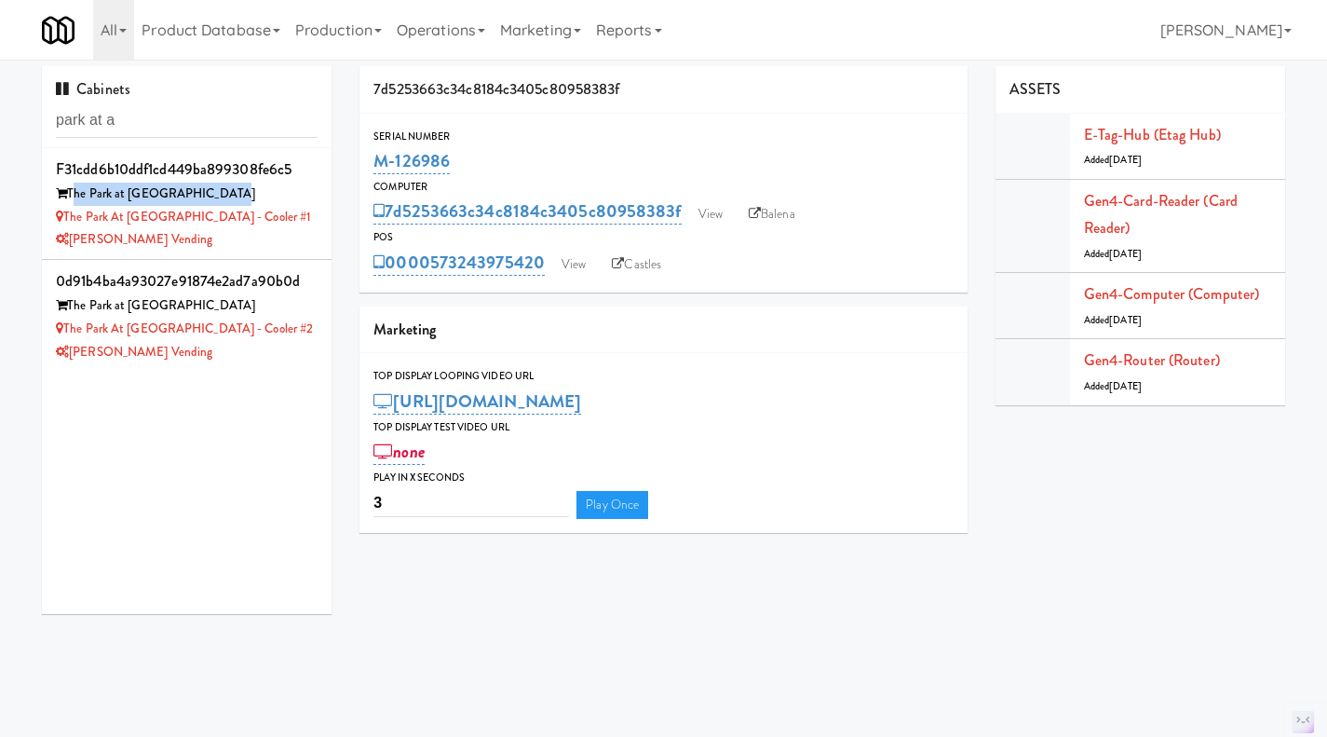
drag, startPoint x: 240, startPoint y: 195, endPoint x: 71, endPoint y: 194, distance: 169.5
click at [71, 194] on div "The Park at [GEOGRAPHIC_DATA]" at bounding box center [187, 194] width 262 height 23
